Goal: Use online tool/utility: Utilize a website feature to perform a specific function

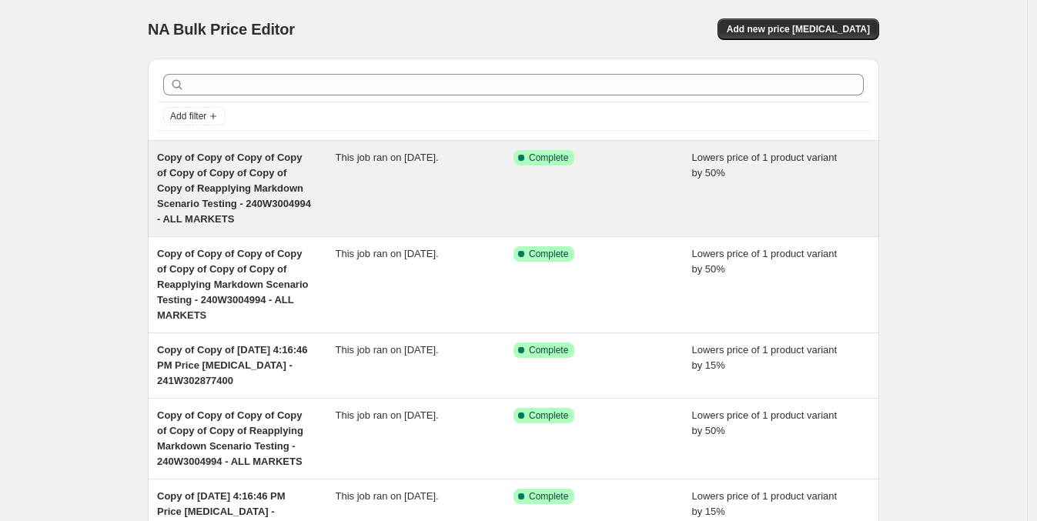
click at [237, 152] on span "Copy of Copy of Copy of Copy of Copy of Copy of Copy of Copy of Reapplying Mark…" at bounding box center [234, 188] width 154 height 73
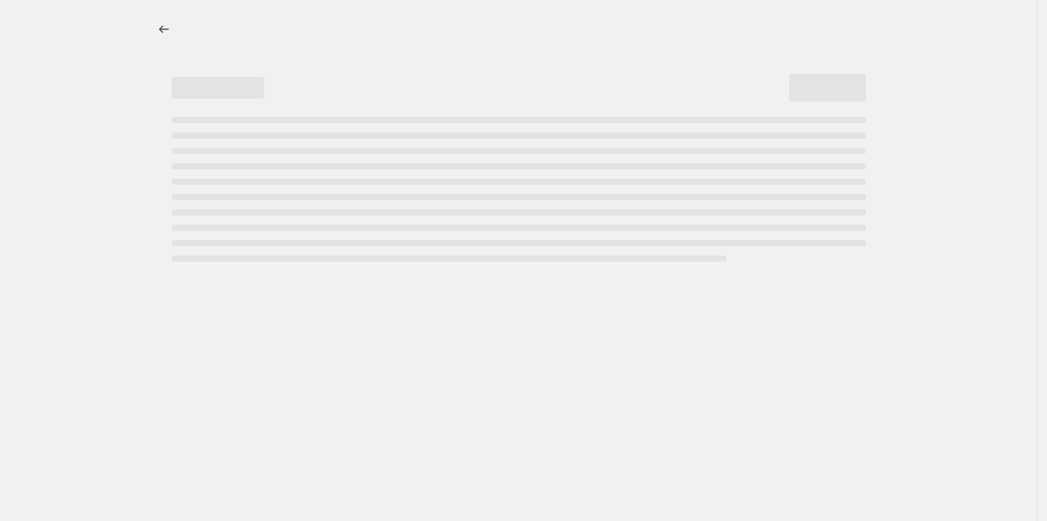
select select "percentage"
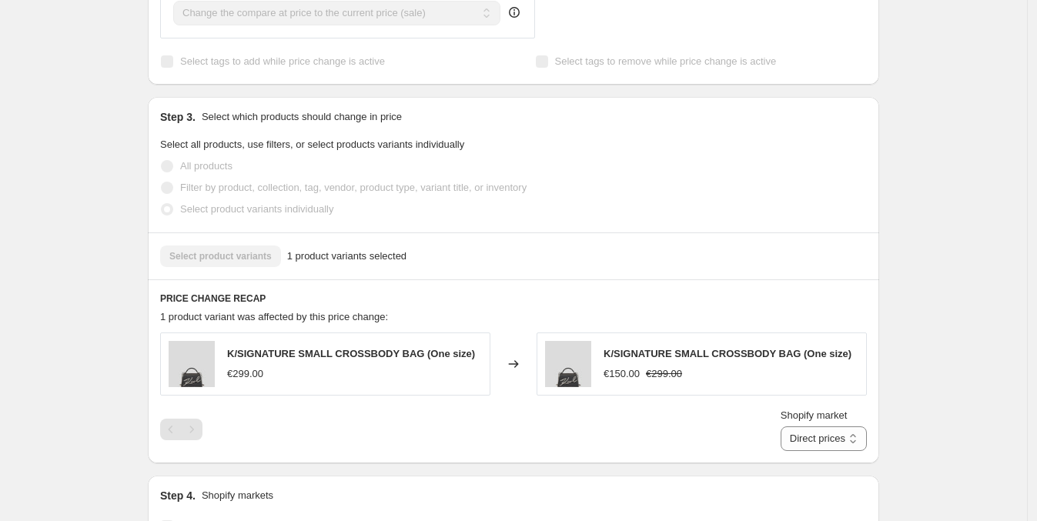
scroll to position [806, 0]
